Goal: Task Accomplishment & Management: Use online tool/utility

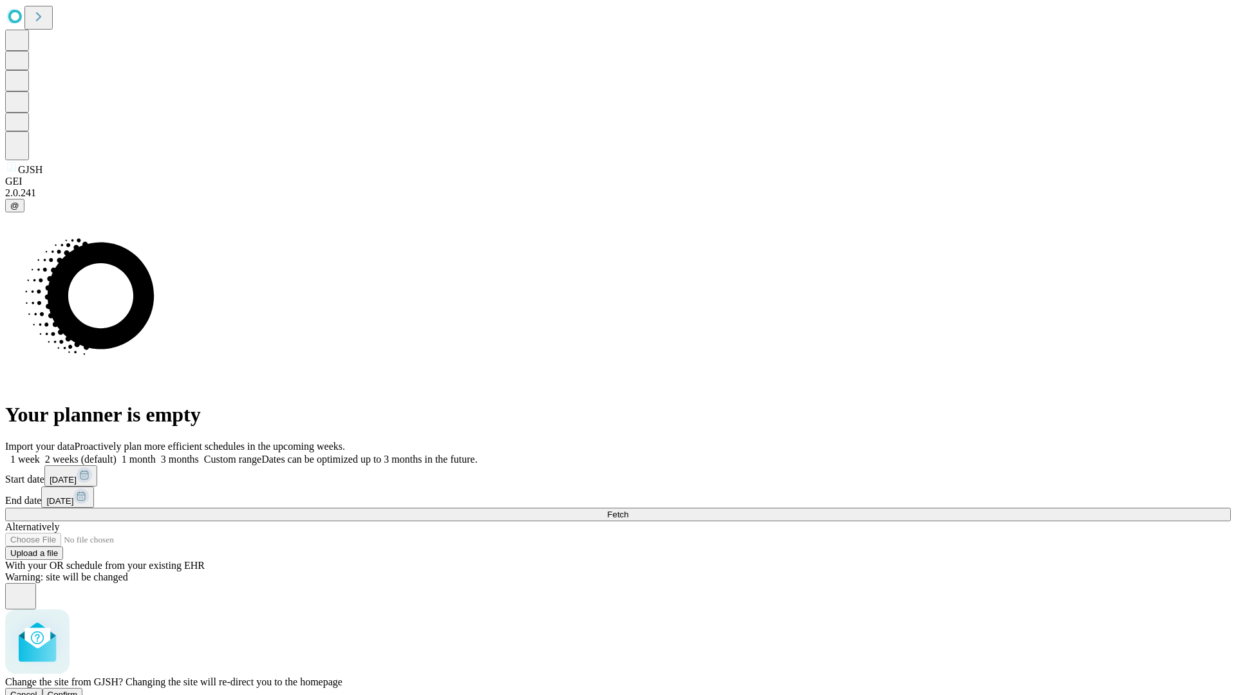
click at [78, 690] on span "Confirm" at bounding box center [63, 695] width 30 height 10
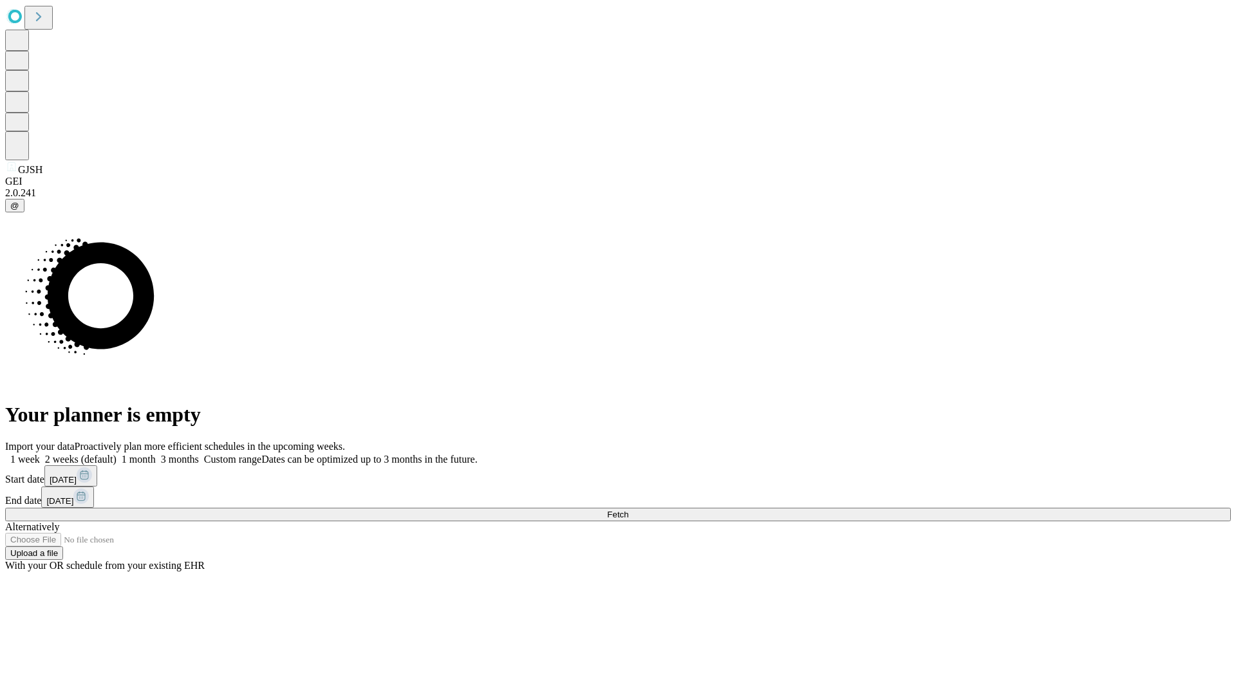
click at [156, 454] on label "1 month" at bounding box center [136, 459] width 39 height 11
click at [628, 510] on span "Fetch" at bounding box center [617, 515] width 21 height 10
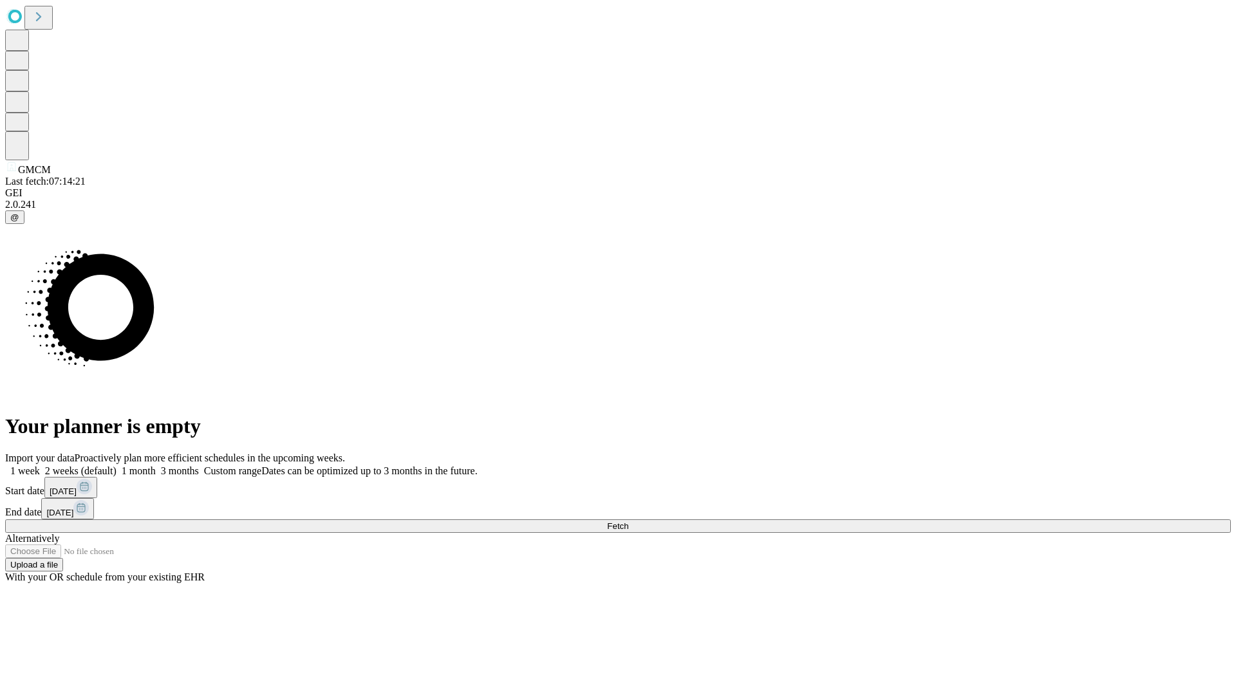
click at [156, 466] on label "1 month" at bounding box center [136, 471] width 39 height 11
click at [628, 522] on span "Fetch" at bounding box center [617, 527] width 21 height 10
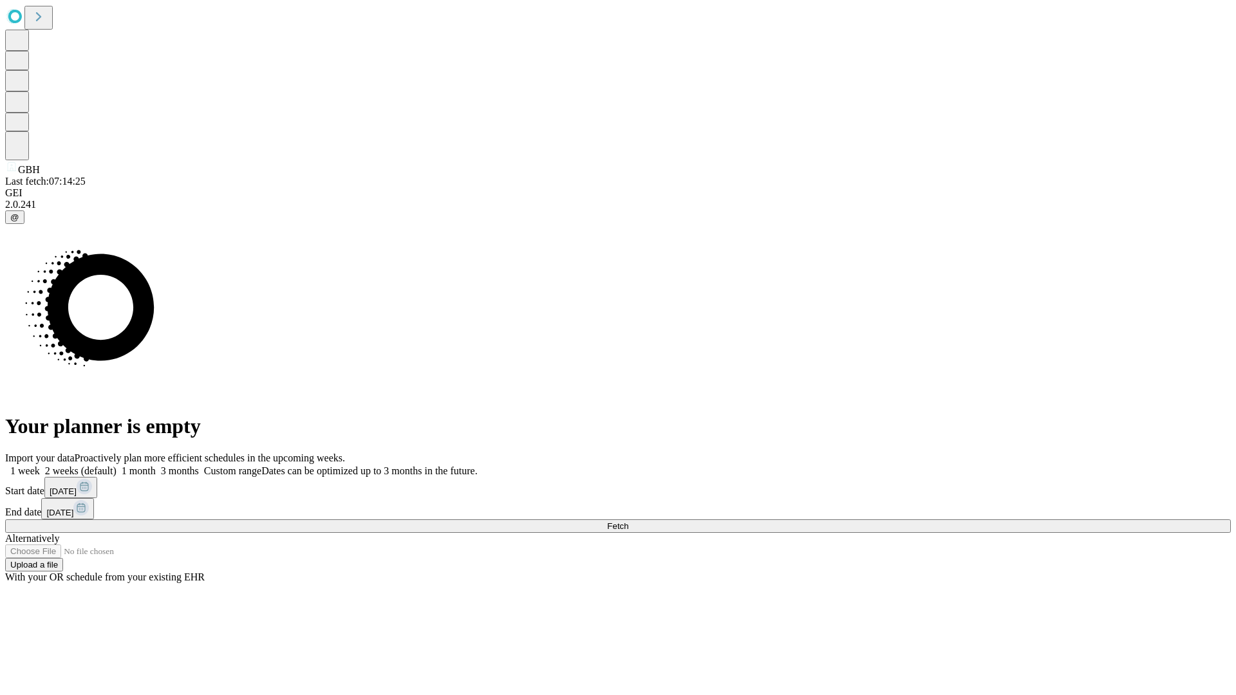
click at [156, 466] on label "1 month" at bounding box center [136, 471] width 39 height 11
click at [628, 522] on span "Fetch" at bounding box center [617, 527] width 21 height 10
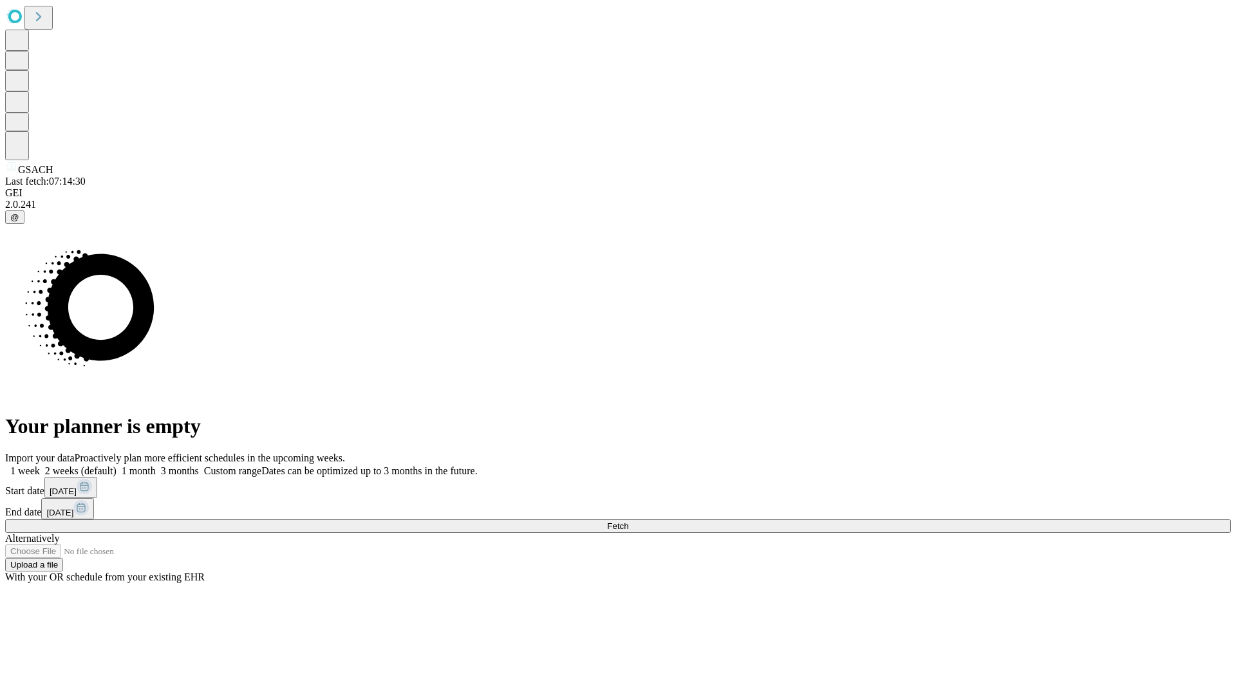
click at [156, 466] on label "1 month" at bounding box center [136, 471] width 39 height 11
click at [628, 522] on span "Fetch" at bounding box center [617, 527] width 21 height 10
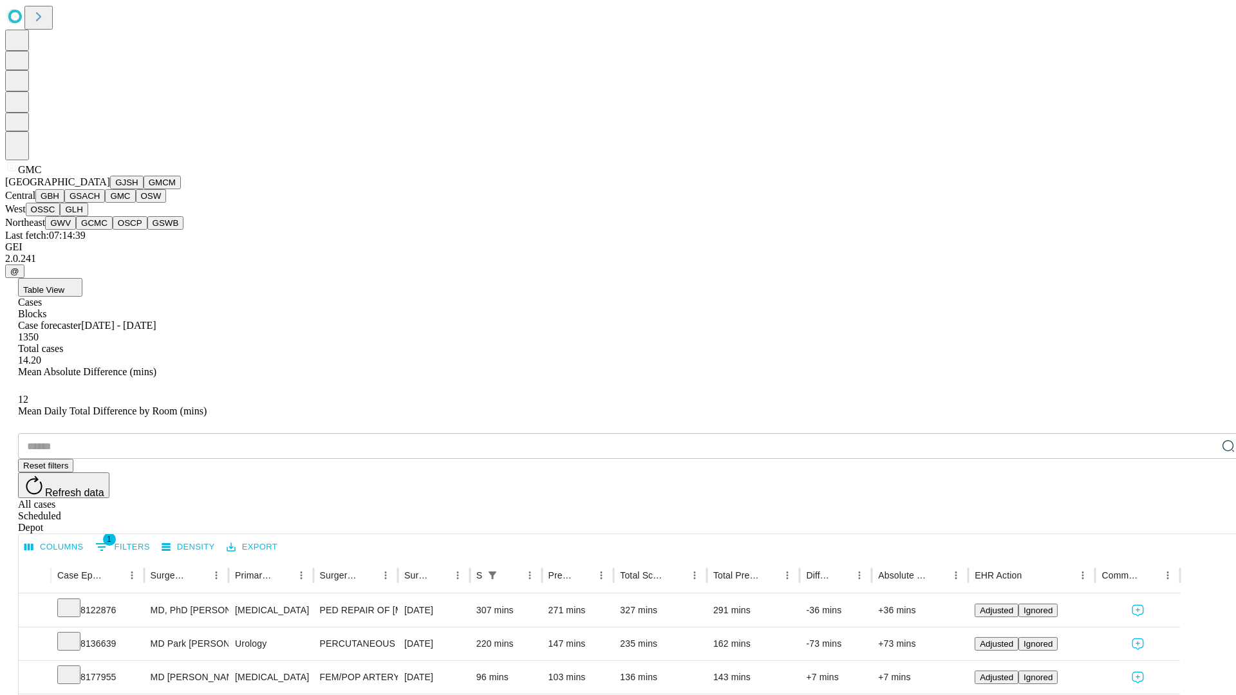
click at [136, 203] on button "OSW" at bounding box center [151, 196] width 31 height 14
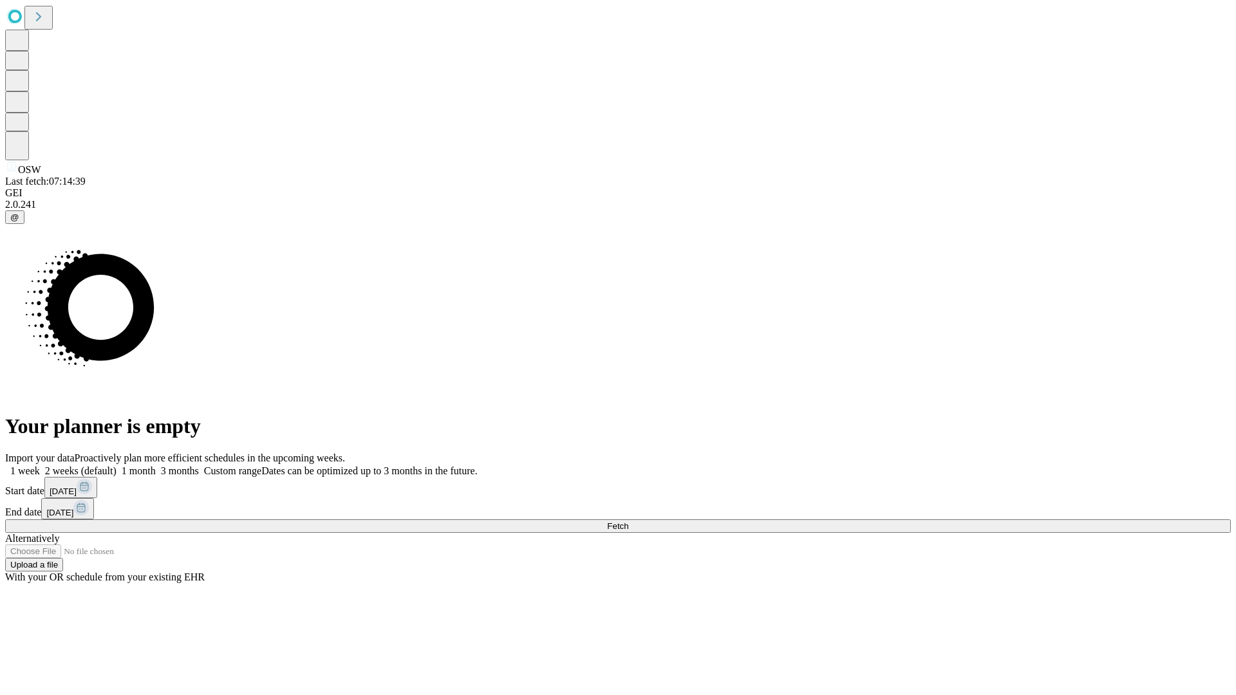
click at [156, 466] on label "1 month" at bounding box center [136, 471] width 39 height 11
click at [628, 522] on span "Fetch" at bounding box center [617, 527] width 21 height 10
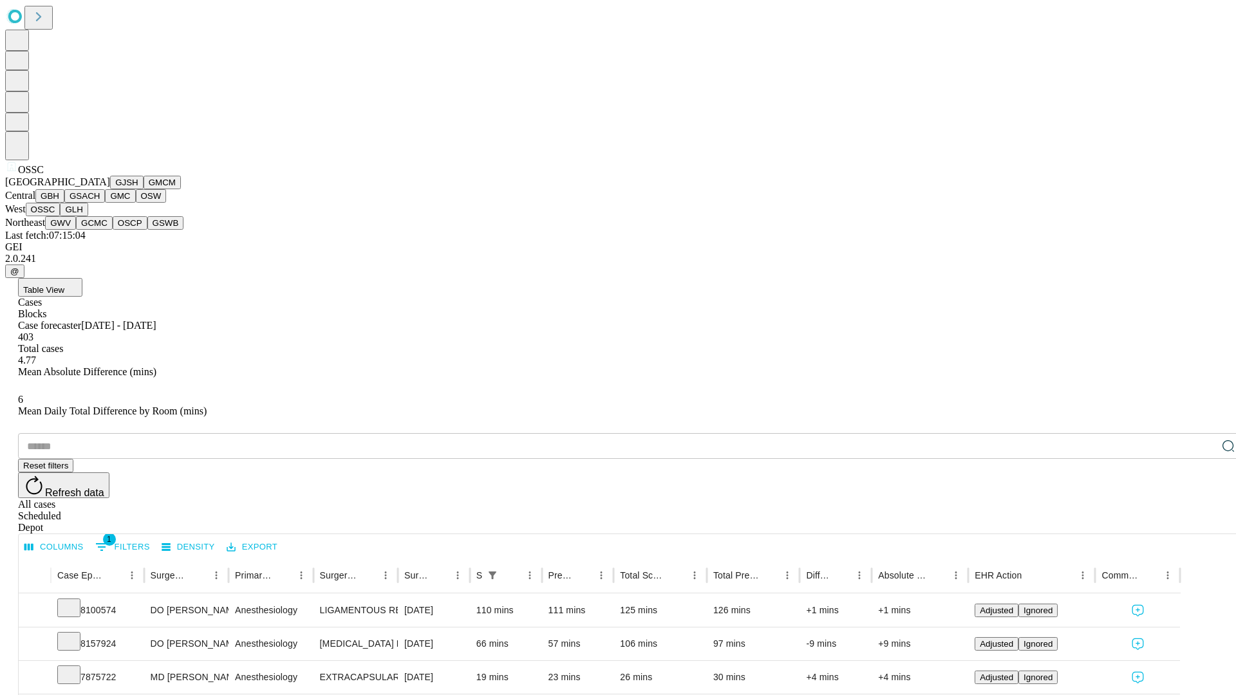
click at [88, 216] on button "GLH" at bounding box center [74, 210] width 28 height 14
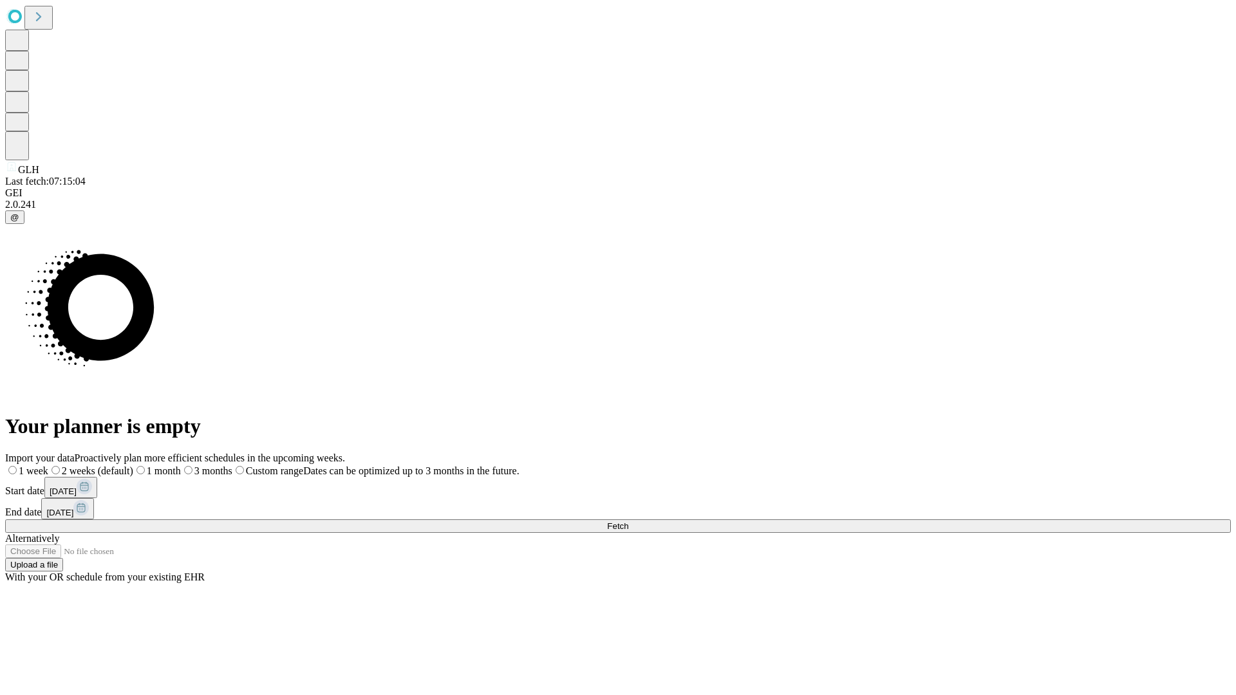
click at [181, 466] on label "1 month" at bounding box center [157, 471] width 48 height 11
click at [628, 522] on span "Fetch" at bounding box center [617, 527] width 21 height 10
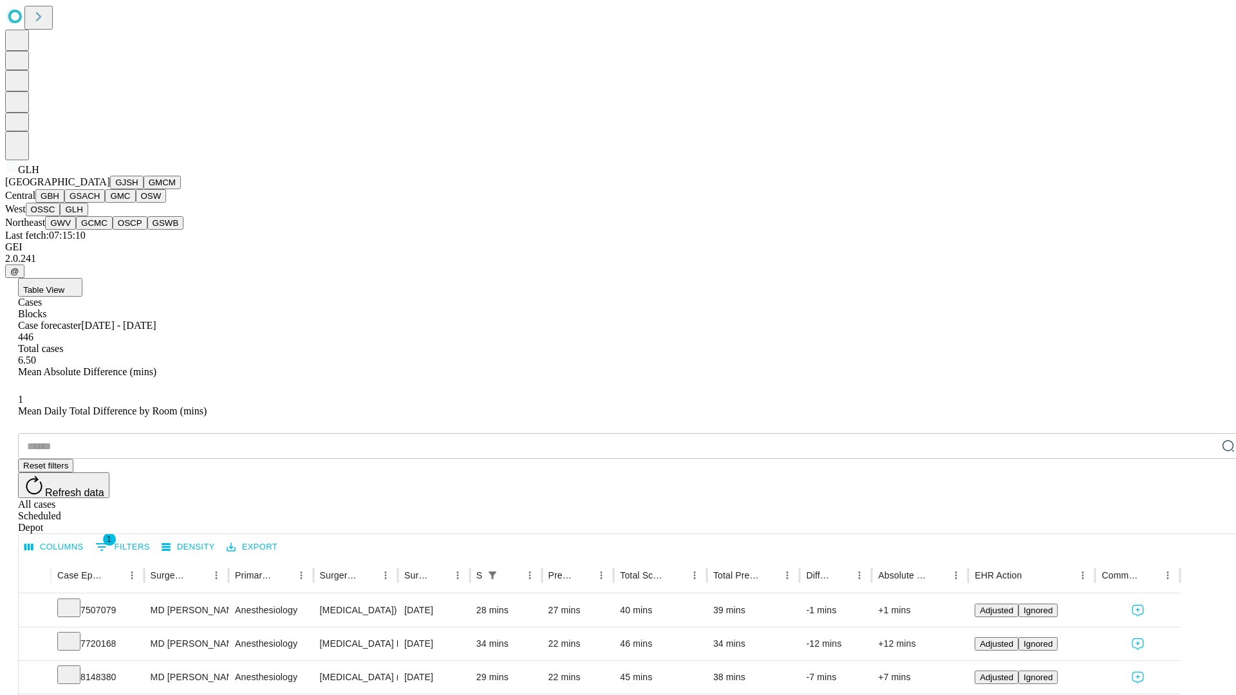
click at [76, 230] on button "GWV" at bounding box center [60, 223] width 31 height 14
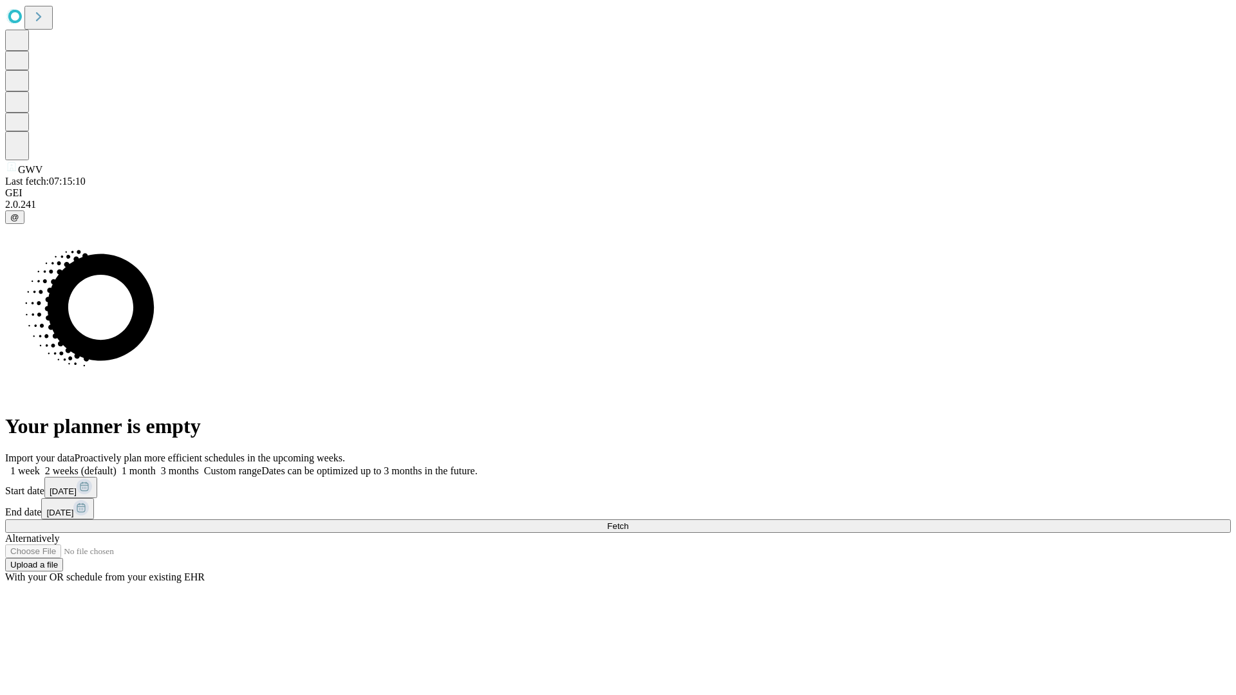
click at [156, 466] on label "1 month" at bounding box center [136, 471] width 39 height 11
click at [628, 522] on span "Fetch" at bounding box center [617, 527] width 21 height 10
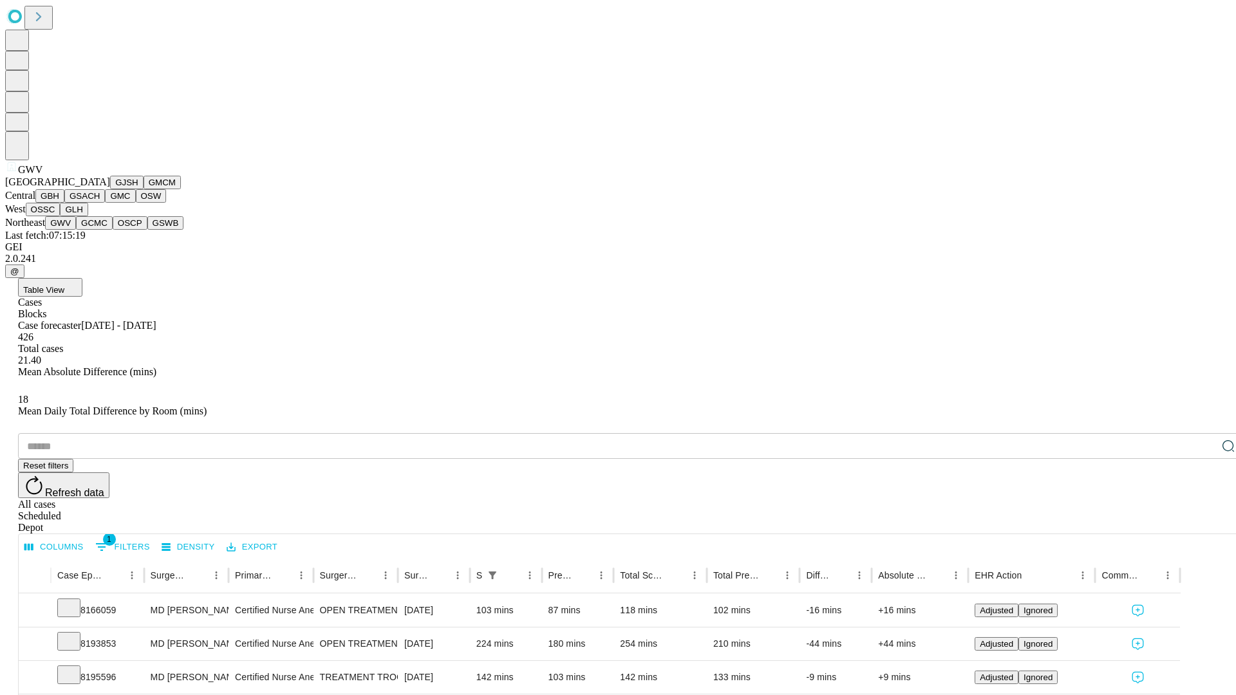
click at [100, 230] on button "GCMC" at bounding box center [94, 223] width 37 height 14
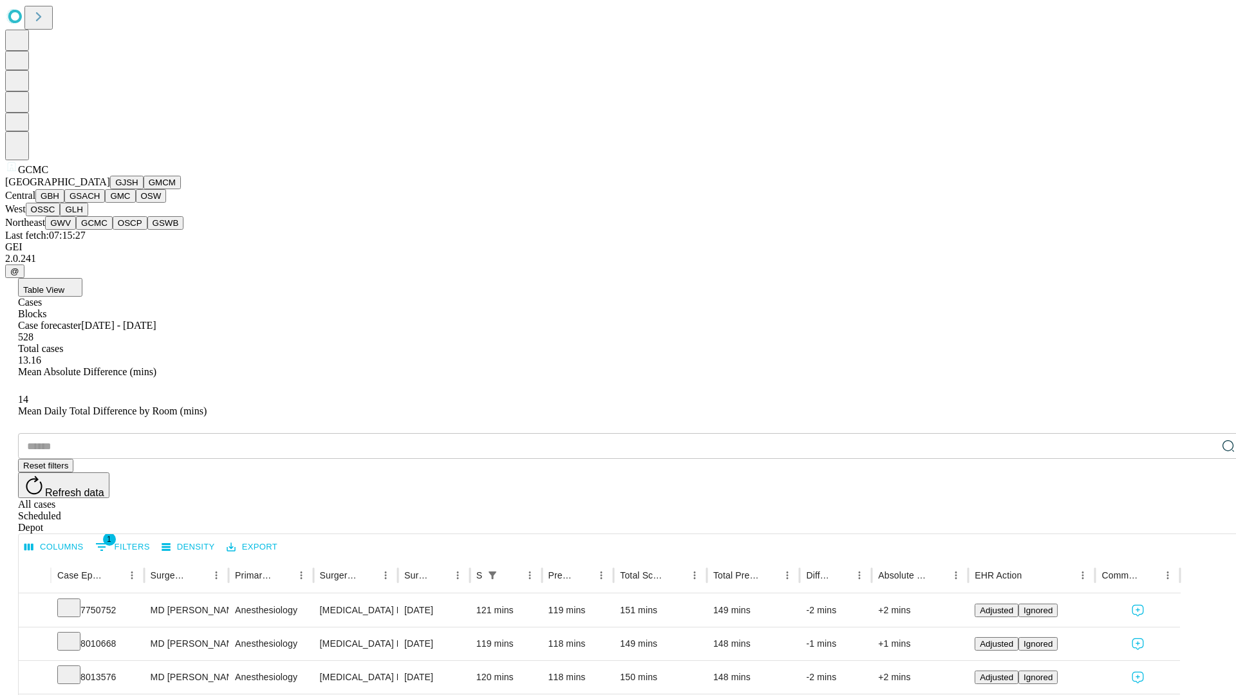
click at [113, 230] on button "OSCP" at bounding box center [130, 223] width 35 height 14
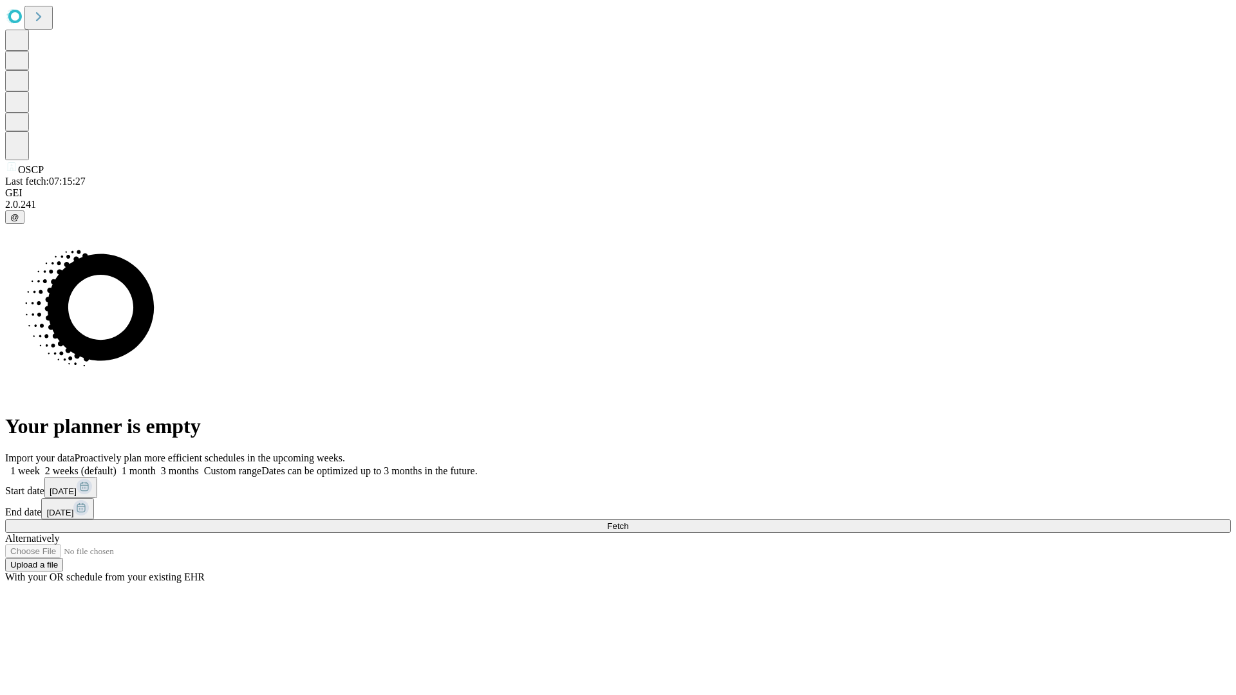
click at [156, 466] on label "1 month" at bounding box center [136, 471] width 39 height 11
click at [628, 522] on span "Fetch" at bounding box center [617, 527] width 21 height 10
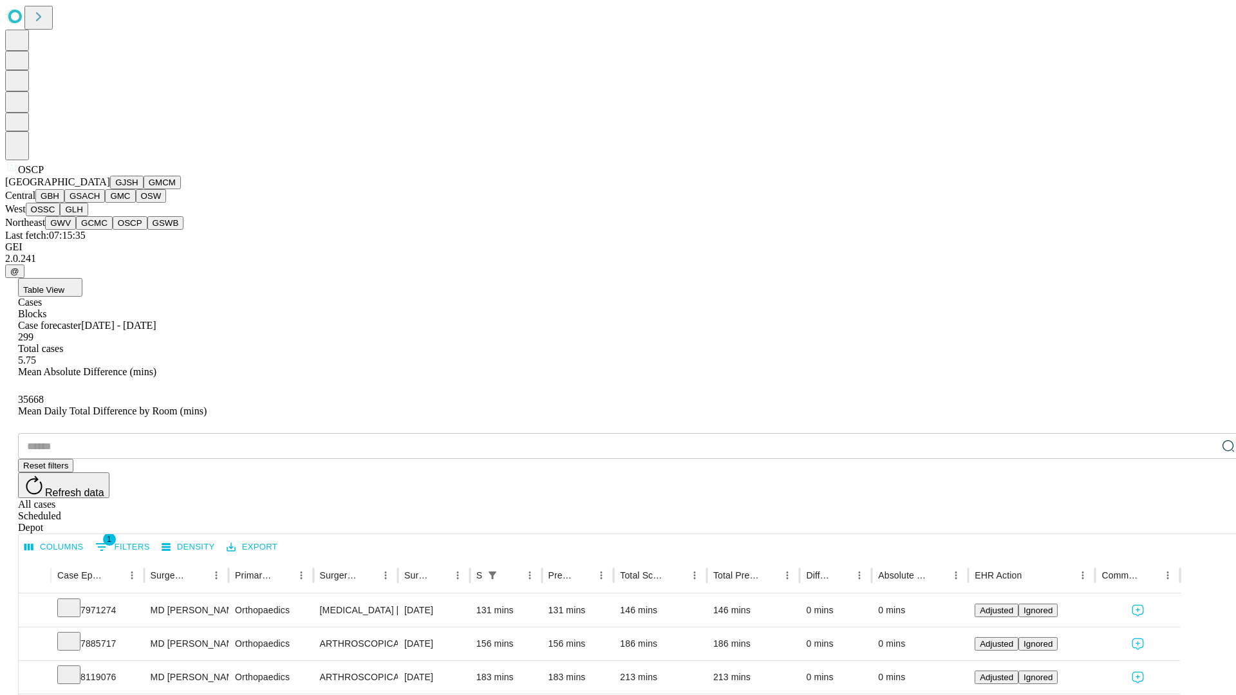
click at [147, 230] on button "GSWB" at bounding box center [165, 223] width 37 height 14
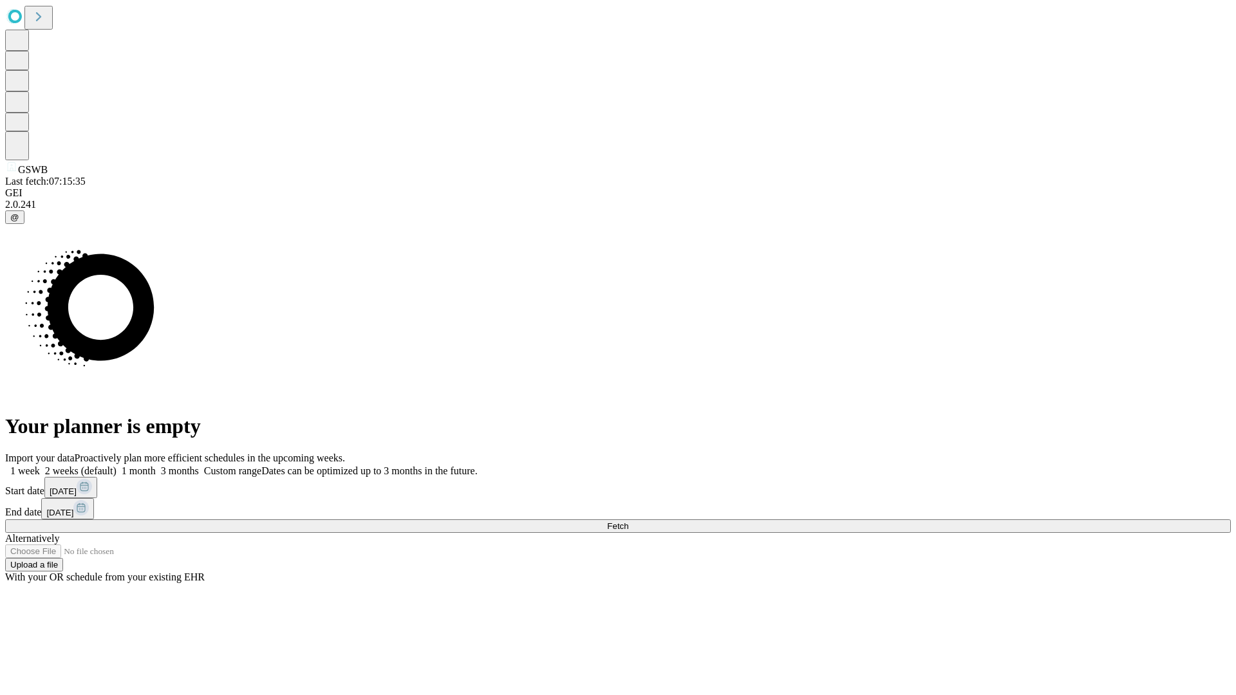
click at [628, 522] on span "Fetch" at bounding box center [617, 527] width 21 height 10
